Goal: Navigation & Orientation: Find specific page/section

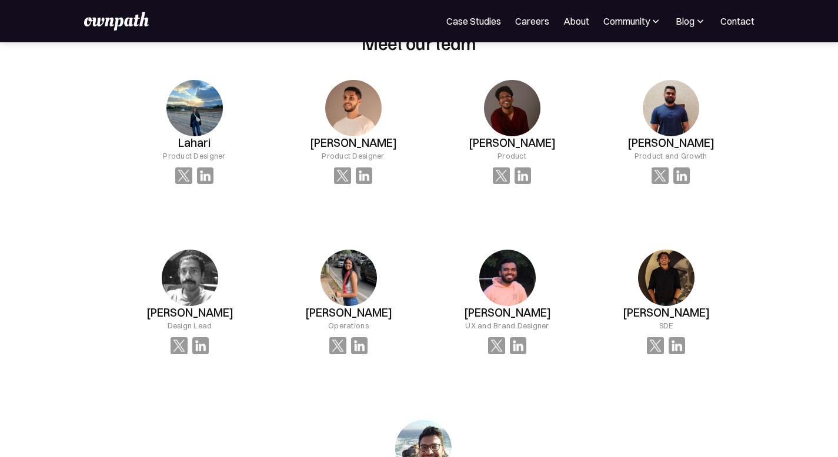
scroll to position [826, 0]
click at [209, 337] on img at bounding box center [200, 345] width 17 height 17
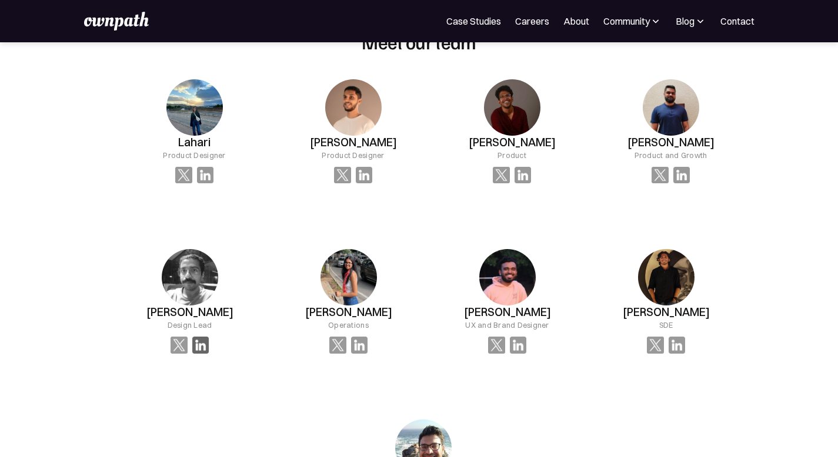
click at [209, 337] on img at bounding box center [200, 345] width 17 height 17
click at [673, 173] on img at bounding box center [681, 175] width 17 height 17
click at [514, 176] on img at bounding box center [522, 175] width 17 height 17
click at [356, 175] on img at bounding box center [364, 175] width 17 height 17
